Goal: Information Seeking & Learning: Learn about a topic

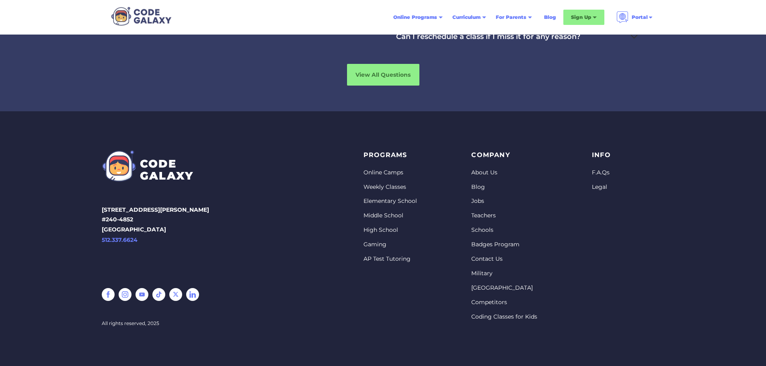
scroll to position [3344, 0]
click at [384, 202] on link "Elementary School" at bounding box center [390, 201] width 53 height 8
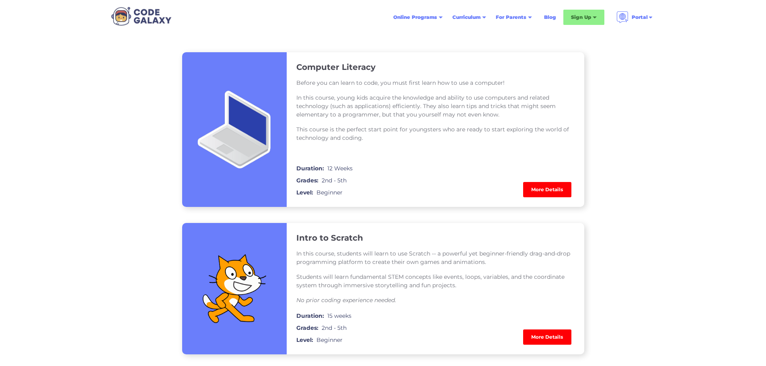
scroll to position [563, 0]
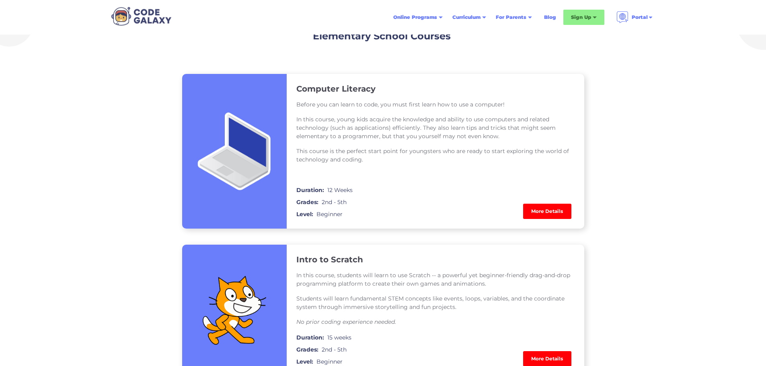
click at [541, 210] on link "More Details" at bounding box center [547, 211] width 48 height 15
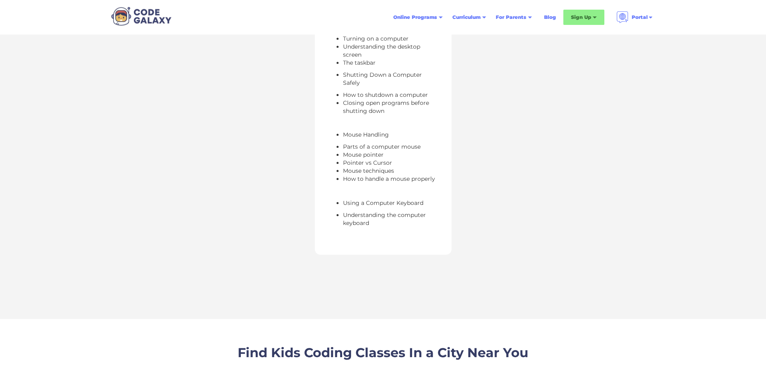
scroll to position [483, 0]
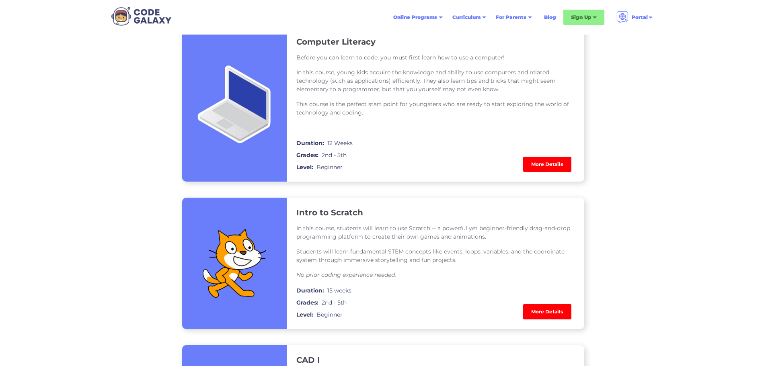
scroll to position [684, 0]
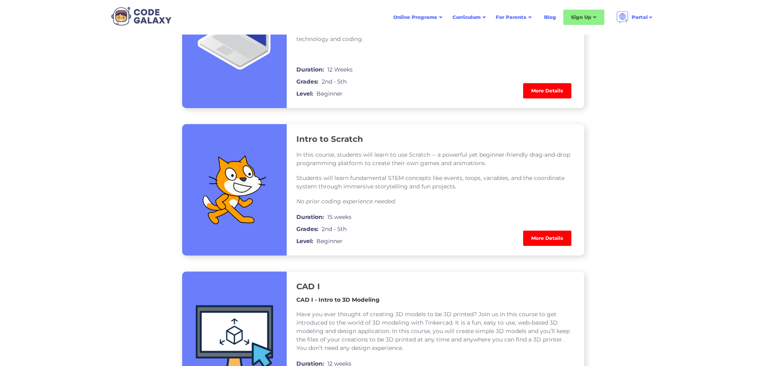
click at [555, 240] on link "More Details" at bounding box center [547, 238] width 48 height 15
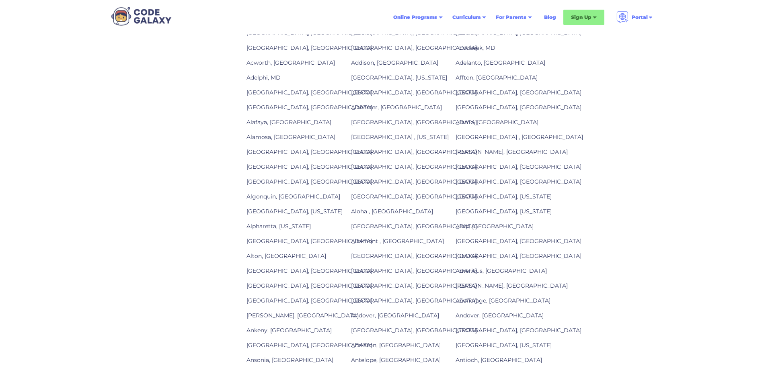
scroll to position [724, 0]
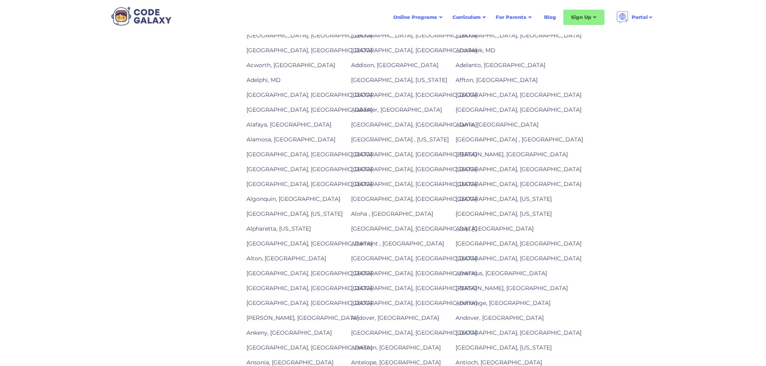
click at [379, 99] on link "Agoura Hills, CA" at bounding box center [414, 94] width 126 height 7
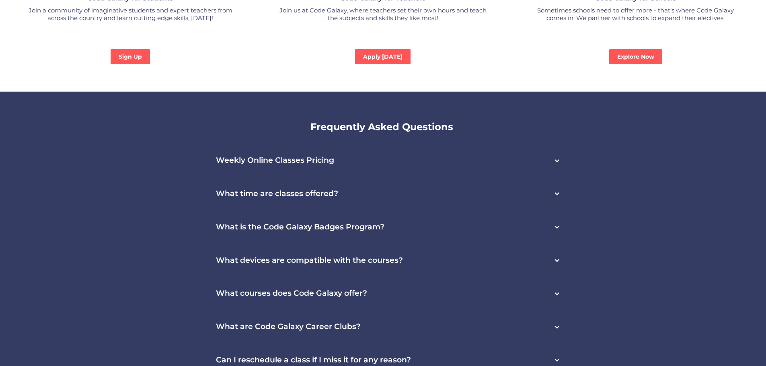
scroll to position [2373, 0]
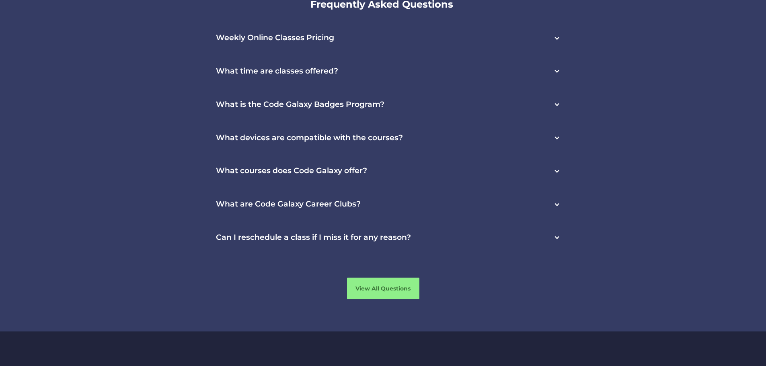
click at [281, 43] on h3 "Weekly Online Classes Pricing" at bounding box center [275, 37] width 118 height 9
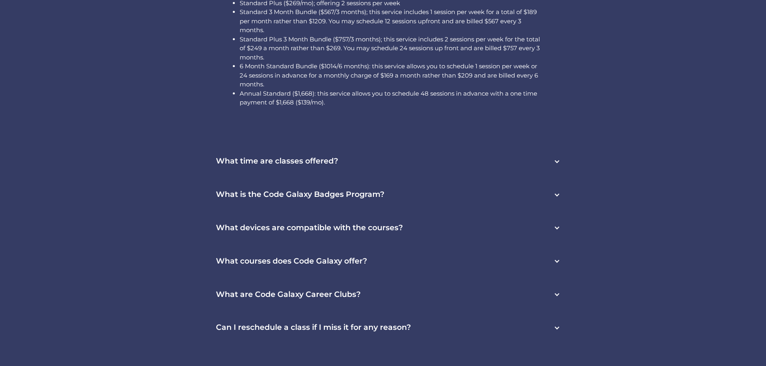
scroll to position [2453, 0]
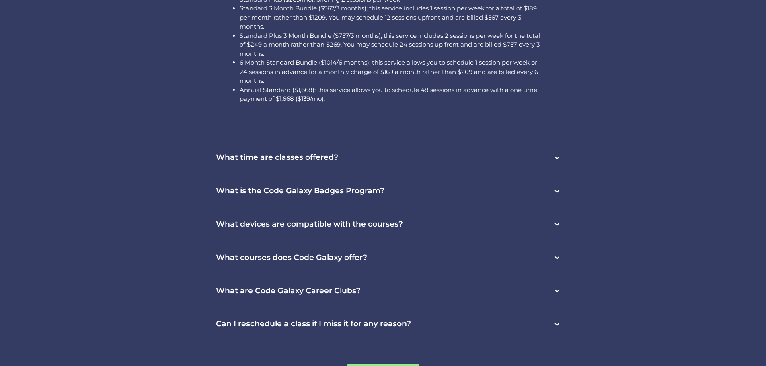
click at [304, 162] on h3 "What time are classes offered?" at bounding box center [277, 157] width 122 height 9
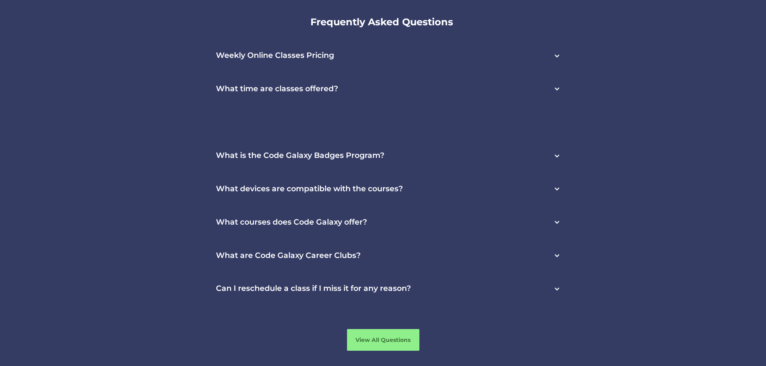
scroll to position [2333, 0]
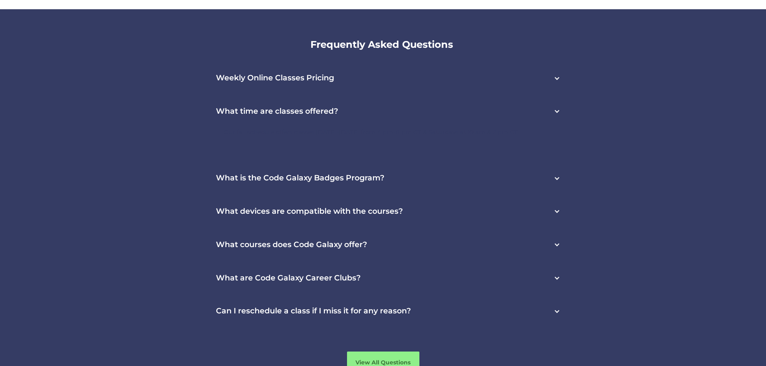
click at [307, 116] on h3 "What time are classes offered?" at bounding box center [277, 111] width 122 height 9
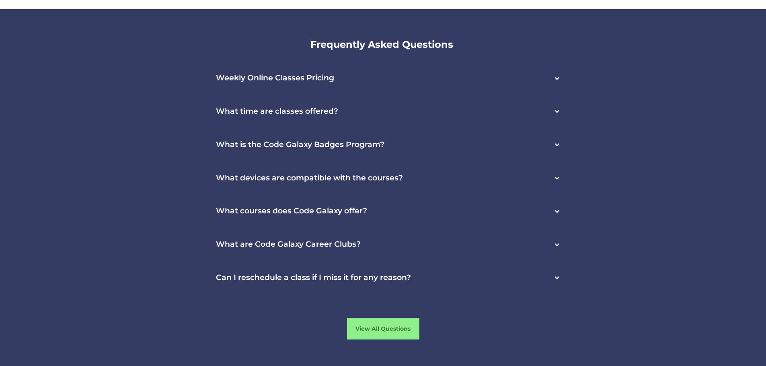
click at [307, 116] on h3 "What time are classes offered?" at bounding box center [277, 111] width 122 height 9
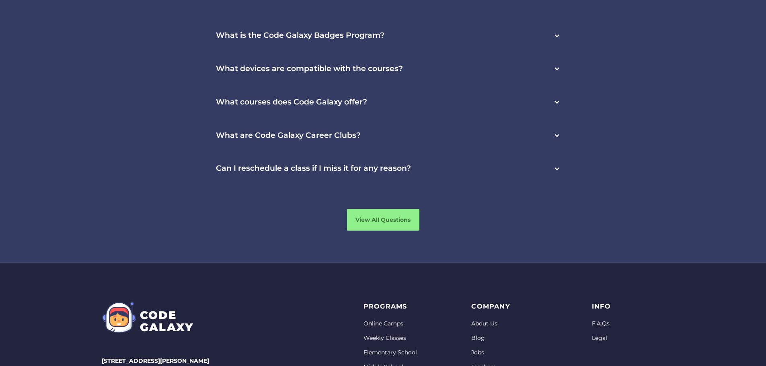
scroll to position [2373, 0]
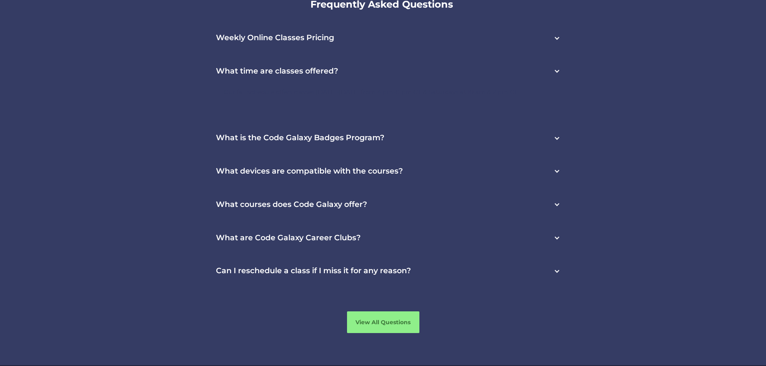
click at [320, 96] on p "Our fall schedule offers classes [DATE]-[DATE] from 4 pm-8 pm CT & Saturdays at…" at bounding box center [383, 92] width 319 height 8
click at [320, 111] on div "Our fall schedule offers classes [DATE]-[DATE] from 4 pm-8 pm CT & Saturdays at…" at bounding box center [383, 100] width 319 height 24
click at [284, 96] on p "Our fall schedule offers classes [DATE]-[DATE] from 4 pm-8 pm CT & Saturdays at…" at bounding box center [383, 92] width 319 height 8
drag, startPoint x: 231, startPoint y: 99, endPoint x: 476, endPoint y: 129, distance: 246.7
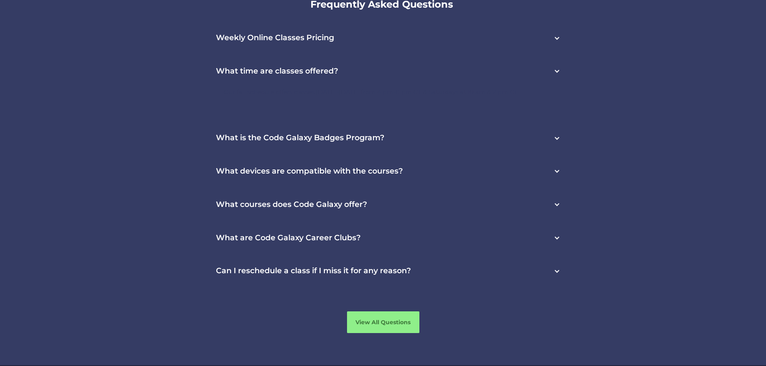
click at [476, 121] on div "What time are classes offered? Our fall schedule offers classes [DATE]-[DATE] f…" at bounding box center [383, 88] width 370 height 67
click at [360, 88] on div "What time are classes offered?" at bounding box center [383, 71] width 370 height 33
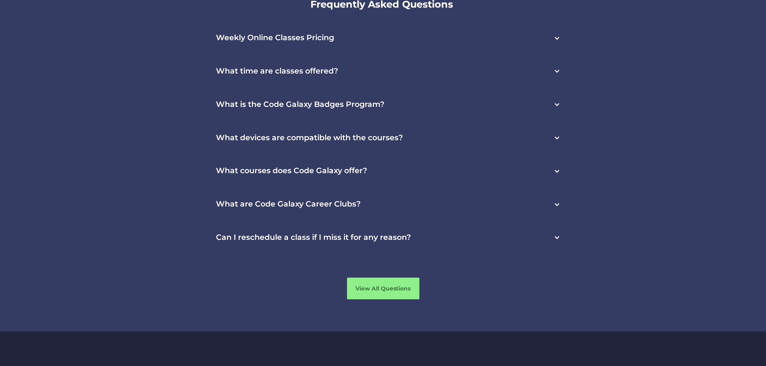
click at [342, 103] on div "What is the Code Galaxy Badges Program?" at bounding box center [383, 104] width 370 height 33
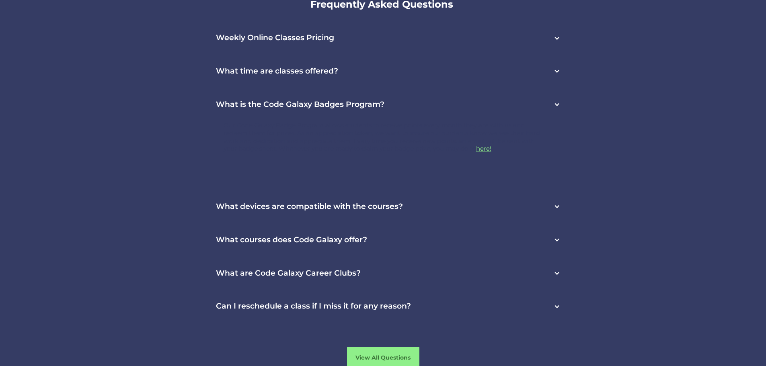
click at [323, 76] on h3 "What time are classes offered?" at bounding box center [277, 71] width 122 height 9
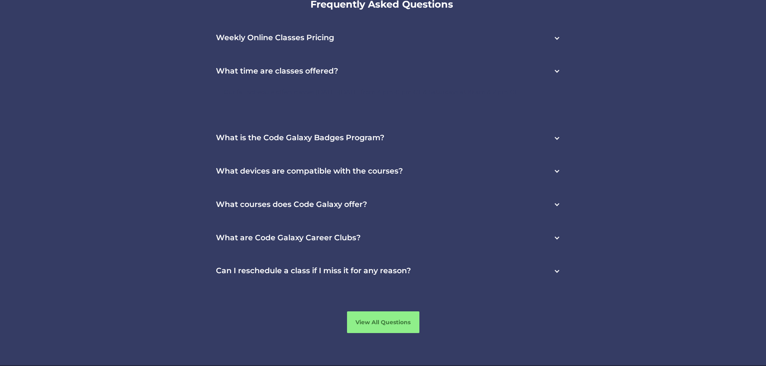
drag, startPoint x: 213, startPoint y: 94, endPoint x: 431, endPoint y: 143, distance: 223.4
click at [431, 143] on div "Weekly Online Classes Pricing This service includes 24/7 platform access + curr…" at bounding box center [383, 154] width 511 height 267
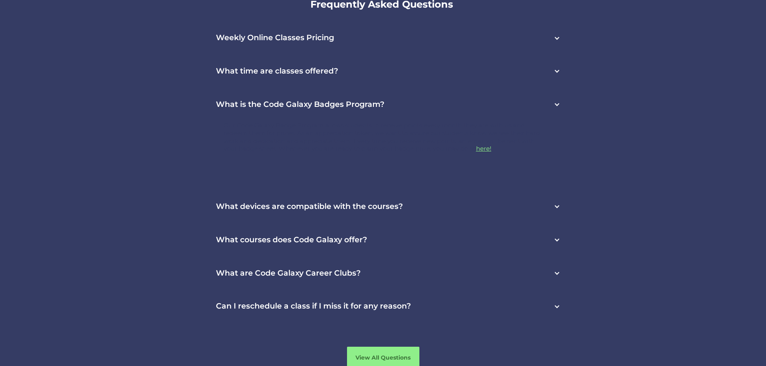
click at [360, 114] on div "What is the Code Galaxy Badges Program?" at bounding box center [383, 104] width 370 height 33
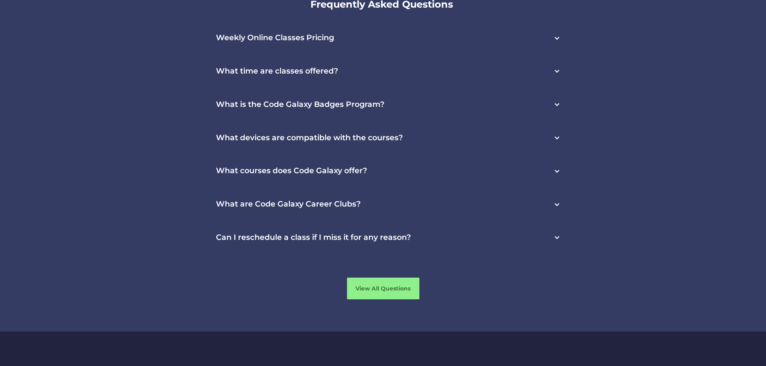
click at [319, 76] on h3 "What time are classes offered?" at bounding box center [277, 71] width 122 height 9
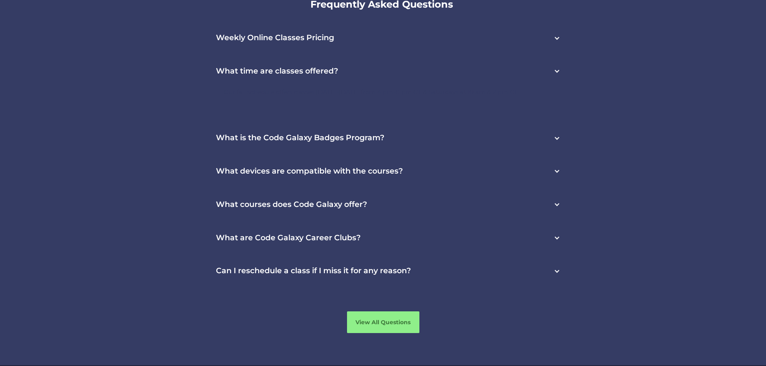
click at [321, 96] on p "Our fall schedule offers classes [DATE]-[DATE] from 4 pm-8 pm CT & Saturdays at…" at bounding box center [383, 92] width 319 height 8
drag, startPoint x: 322, startPoint y: 116, endPoint x: 323, endPoint y: 133, distance: 16.9
click at [323, 122] on nav "Our fall schedule offers classes [DATE]-[DATE] from 4 pm-8 pm CT & Saturdays at…" at bounding box center [383, 105] width 370 height 34
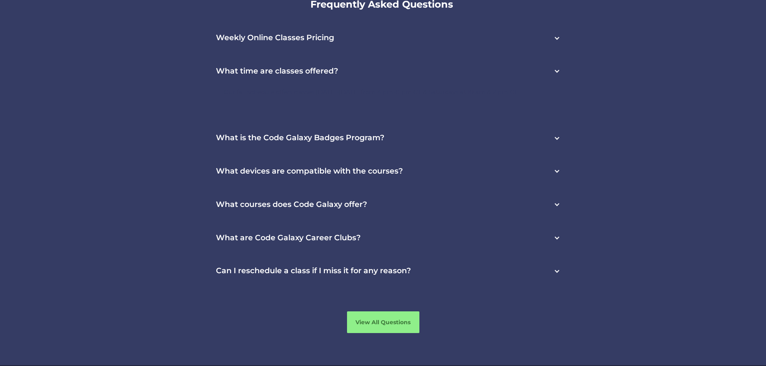
click at [352, 112] on div "Our fall schedule offers classes [DATE]-[DATE] from 4 pm-8 pm CT & Saturdays at…" at bounding box center [383, 100] width 319 height 24
click at [334, 112] on div "Our fall schedule offers classes [DATE]-[DATE] from 4 pm-8 pm CT & Saturdays at…" at bounding box center [383, 100] width 319 height 24
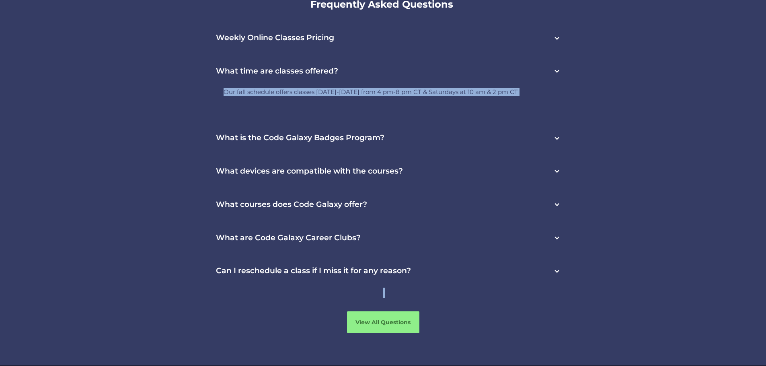
click at [334, 112] on div "Our fall schedule offers classes [DATE]-[DATE] from 4 pm-8 pm CT & Saturdays at…" at bounding box center [383, 100] width 319 height 24
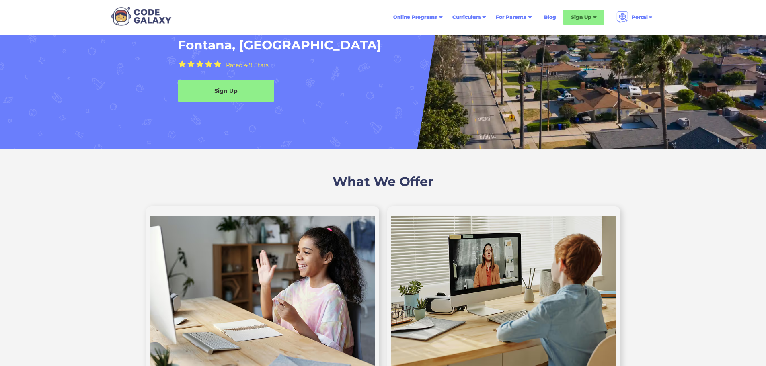
scroll to position [0, 0]
